Goal: Transaction & Acquisition: Purchase product/service

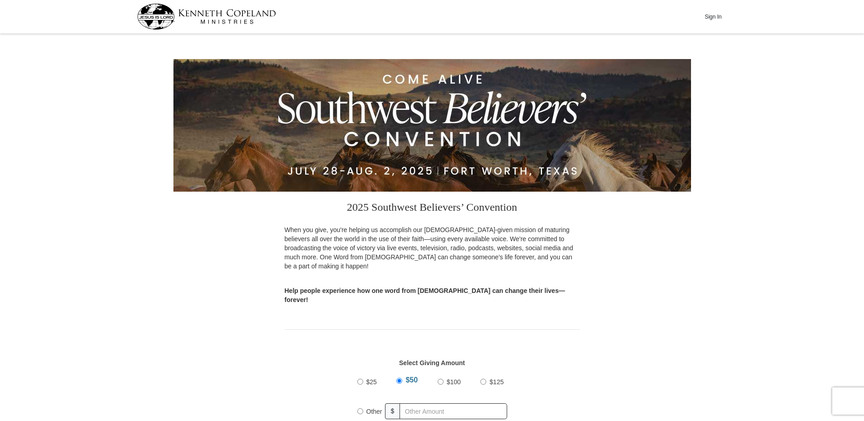
click at [710, 15] on button "Sign In" at bounding box center [713, 17] width 27 height 14
select select "[GEOGRAPHIC_DATA]"
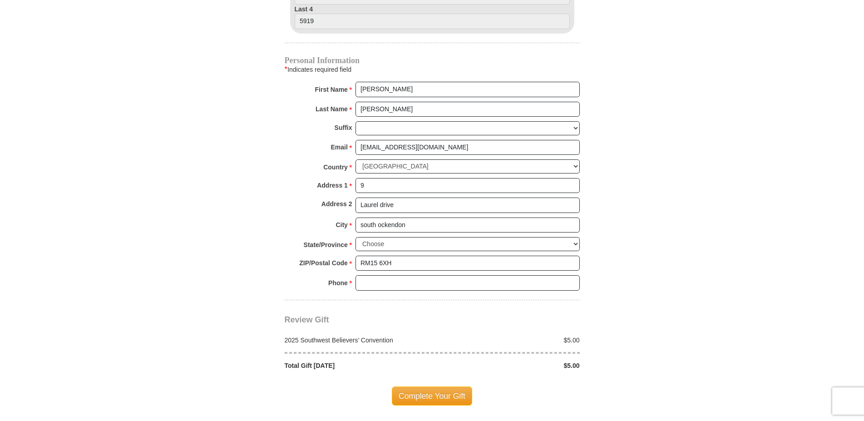
scroll to position [688, 0]
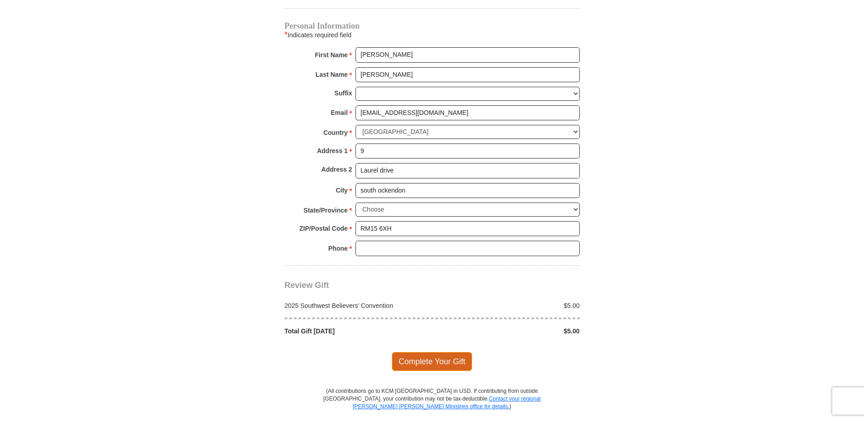
type input "5"
click at [445, 352] on span "Complete Your Gift" at bounding box center [432, 361] width 80 height 19
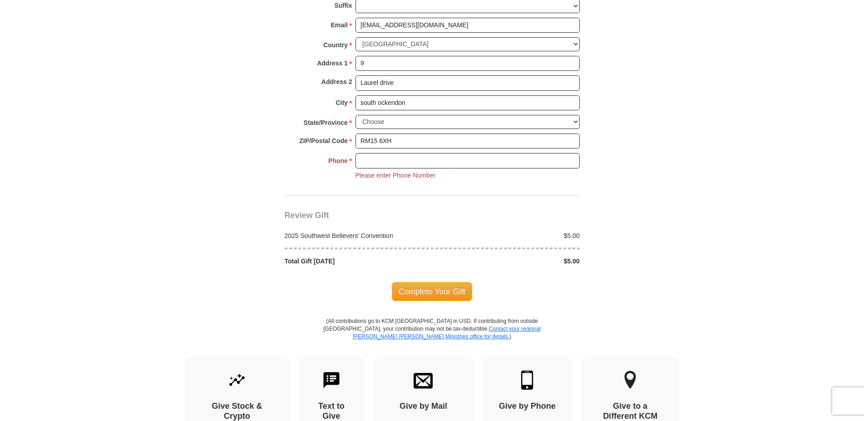
scroll to position [750, 0]
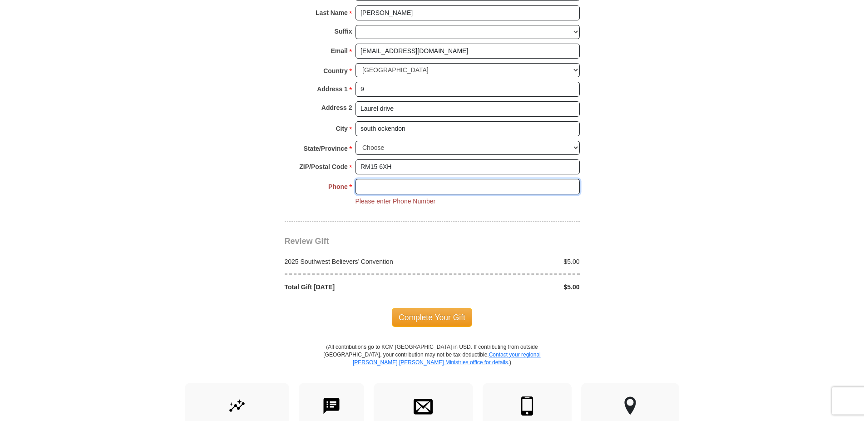
click at [410, 179] on input "Phone * *" at bounding box center [467, 186] width 224 height 15
type input "07902478025"
click at [435, 308] on span "Complete Your Gift" at bounding box center [432, 317] width 80 height 19
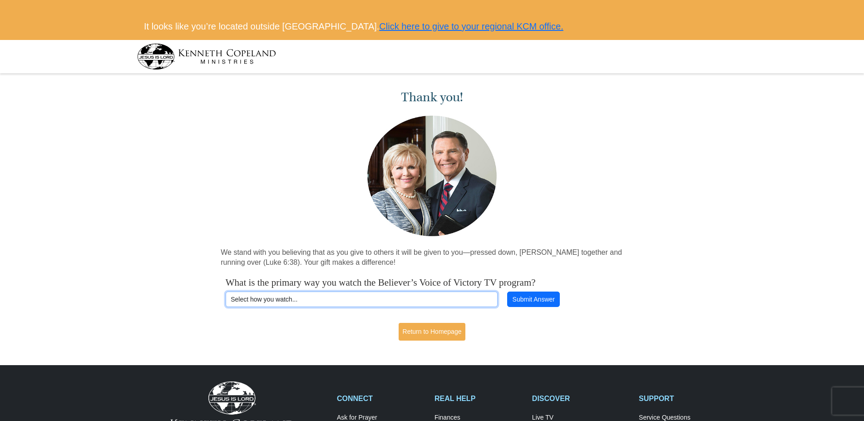
click at [364, 299] on select "Select how you watch... Daystar Morning Daystar Evening KCM.org GoVictory.com V…" at bounding box center [362, 298] width 272 height 15
click at [271, 299] on select "Select how you watch... Daystar Morning Daystar Evening KCM.org GoVictory.com V…" at bounding box center [362, 298] width 272 height 15
click at [264, 302] on select "Select how you watch... Daystar Morning Daystar Evening KCM.org GoVictory.com V…" at bounding box center [362, 298] width 272 height 15
select select "YOUTUBE"
click option "YouTube" at bounding box center [0, 0] width 0 height 0
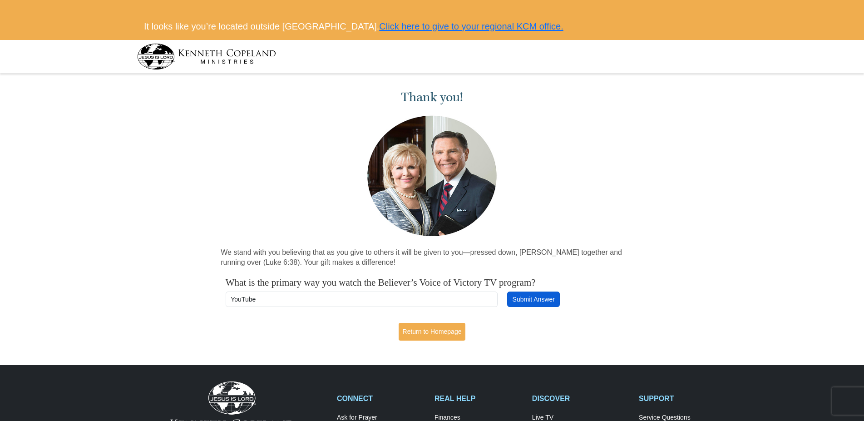
click at [533, 299] on button "Submit Answer" at bounding box center [533, 298] width 53 height 15
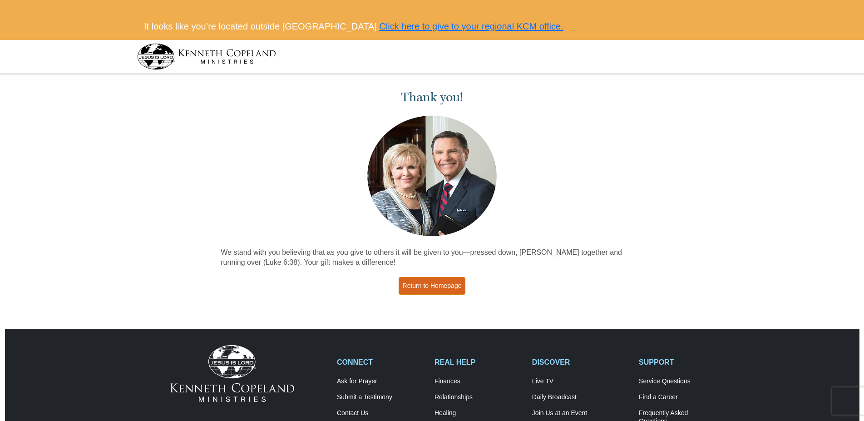
click at [439, 287] on link "Return to Homepage" at bounding box center [432, 286] width 67 height 18
